Goal: Check status: Check status

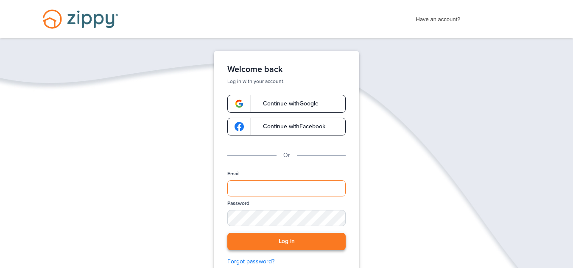
type input "**********"
click at [273, 242] on button "Log in" at bounding box center [286, 241] width 118 height 17
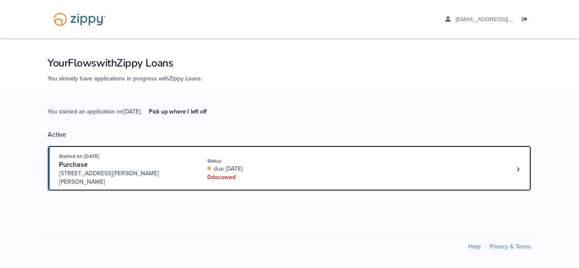
click at [294, 173] on div "0 doc owed" at bounding box center [263, 177] width 113 height 8
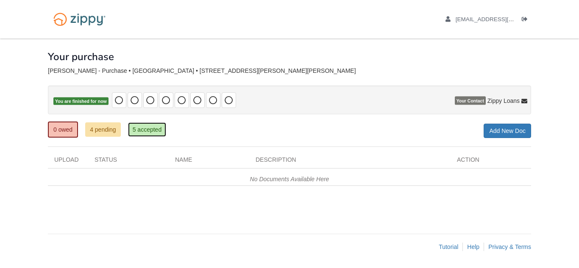
click at [141, 128] on link "5 accepted" at bounding box center [147, 129] width 39 height 14
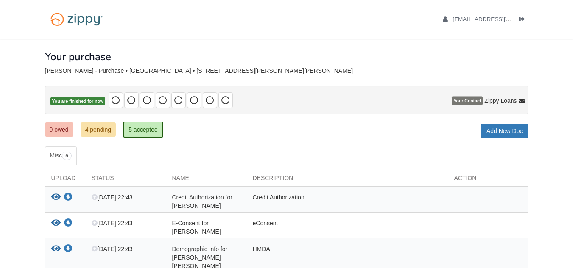
drag, startPoint x: 562, startPoint y: 118, endPoint x: 559, endPoint y: 172, distance: 53.5
click at [559, 172] on body "[EMAIL_ADDRESS][DOMAIN_NAME] Logout" at bounding box center [286, 196] width 573 height 393
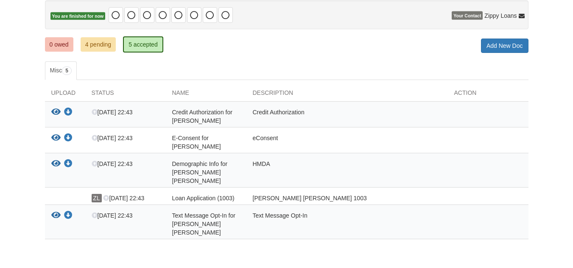
scroll to position [87, 0]
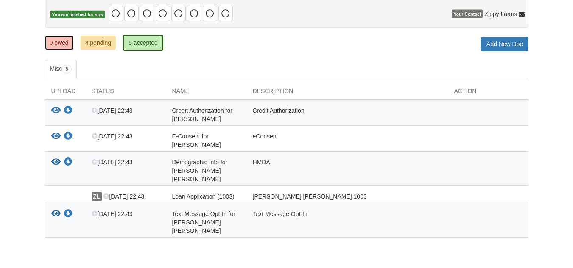
click at [61, 41] on link "0 owed" at bounding box center [59, 43] width 28 height 14
